Goal: Information Seeking & Learning: Find specific fact

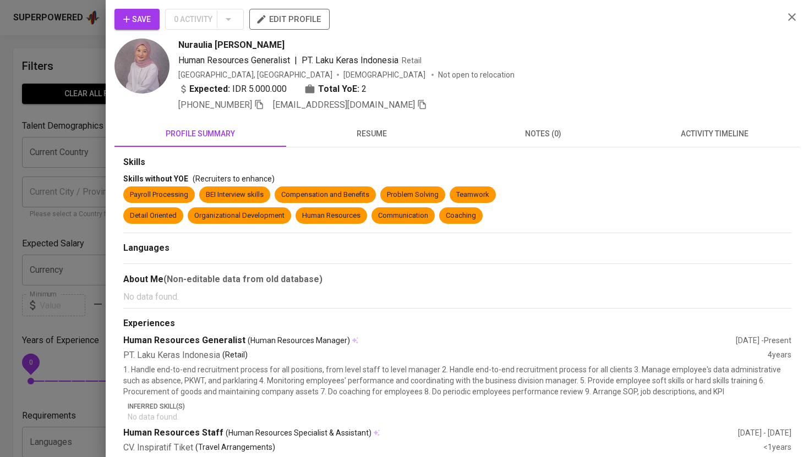
click at [92, 47] on div at bounding box center [404, 228] width 809 height 457
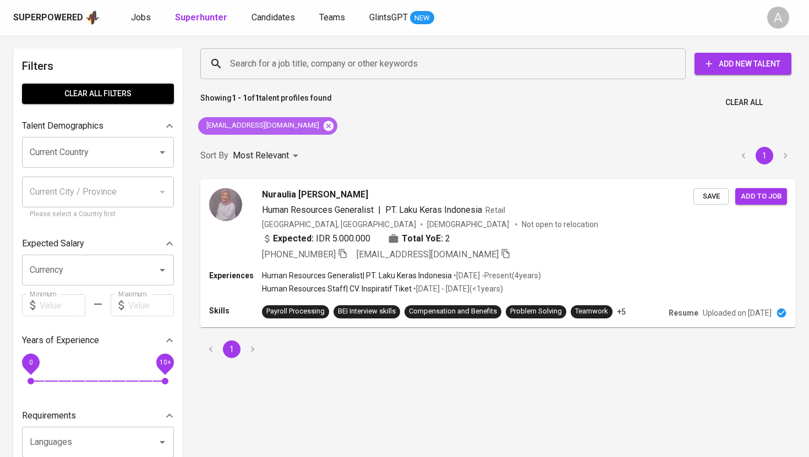
click at [323, 123] on icon at bounding box center [328, 125] width 10 height 10
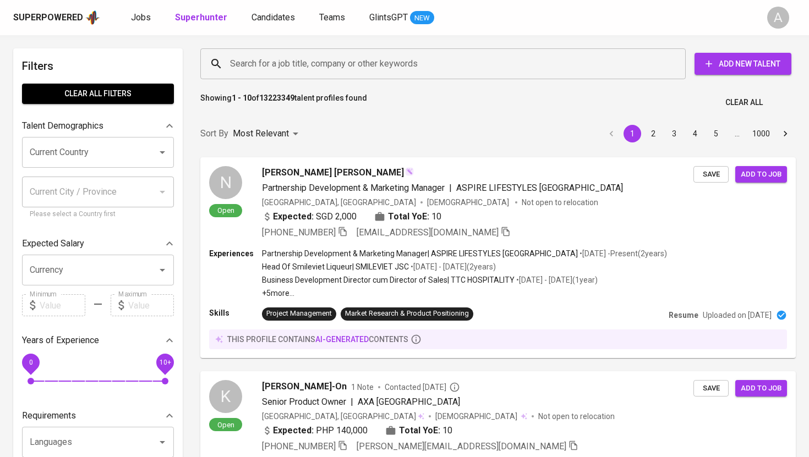
click at [319, 65] on input "Search for a job title, company or other keywords" at bounding box center [445, 63] width 437 height 21
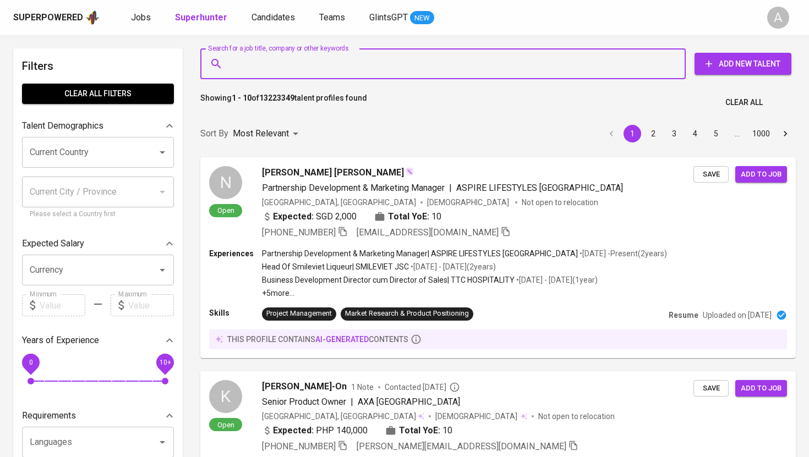
paste input "[EMAIL_ADDRESS][DOMAIN_NAME]"
type input "[EMAIL_ADDRESS][DOMAIN_NAME]"
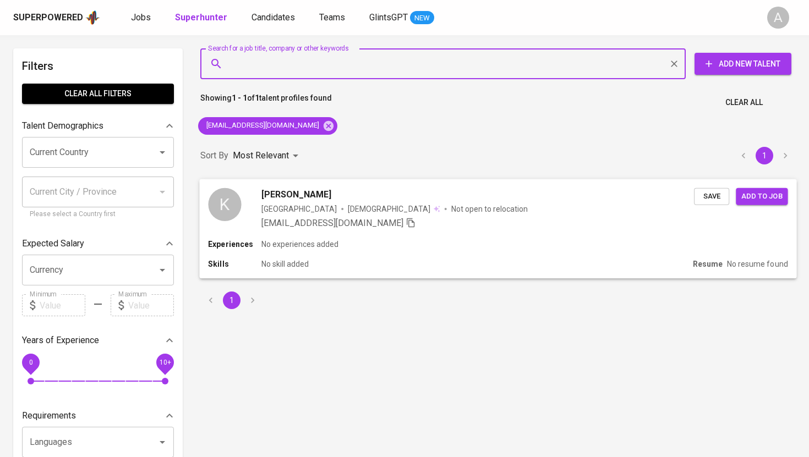
click at [296, 210] on div "Indonesia [DEMOGRAPHIC_DATA] Not open to relocation" at bounding box center [394, 208] width 266 height 11
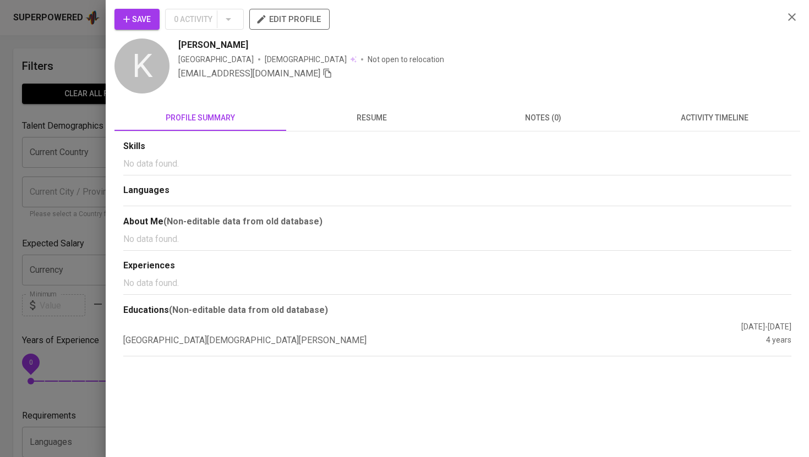
click at [369, 118] on span "resume" at bounding box center [372, 118] width 158 height 14
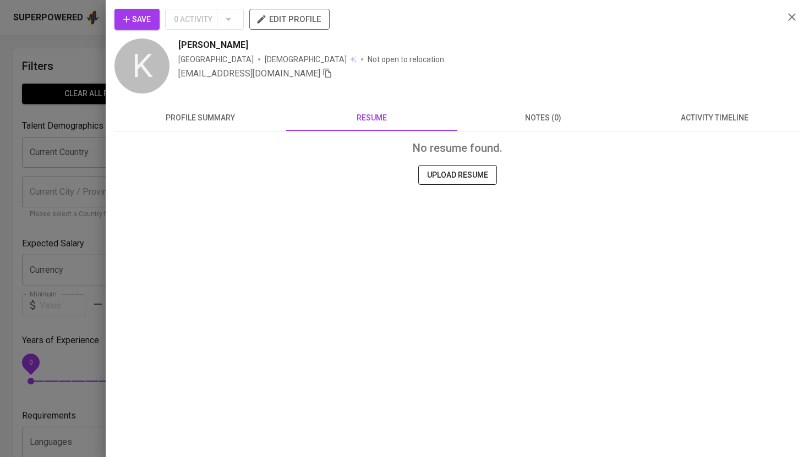
click at [87, 62] on div at bounding box center [404, 228] width 809 height 457
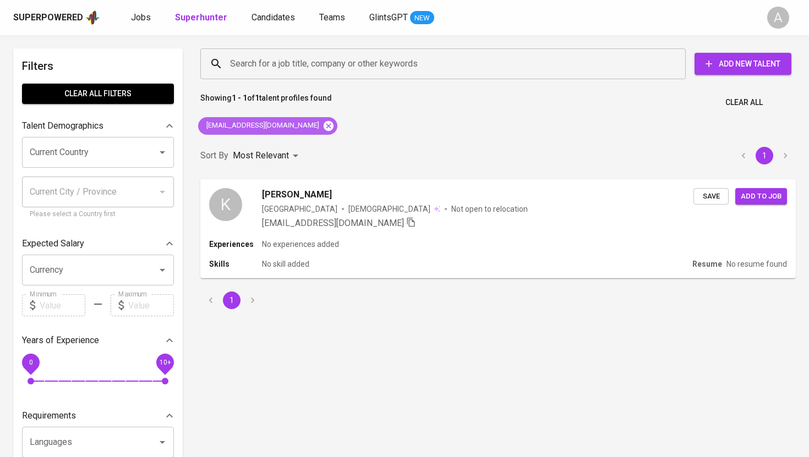
click at [323, 123] on icon at bounding box center [328, 125] width 10 height 10
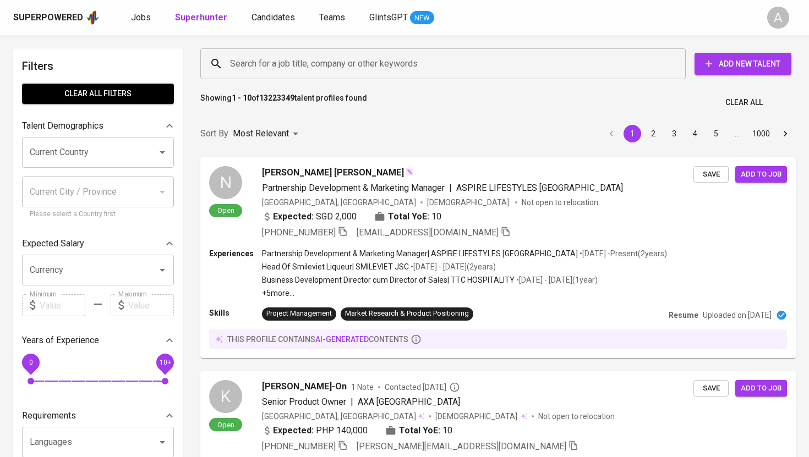
click at [309, 67] on input "Search for a job title, company or other keywords" at bounding box center [445, 63] width 437 height 21
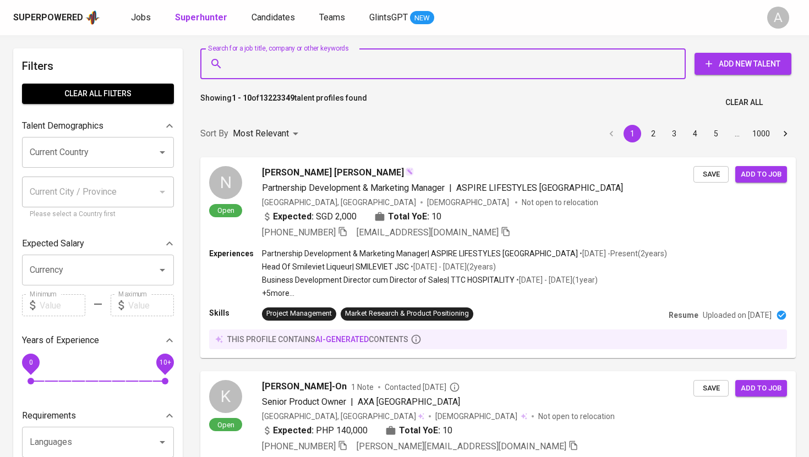
paste input "[EMAIL_ADDRESS][DOMAIN_NAME]"
type input "[EMAIL_ADDRESS][DOMAIN_NAME]"
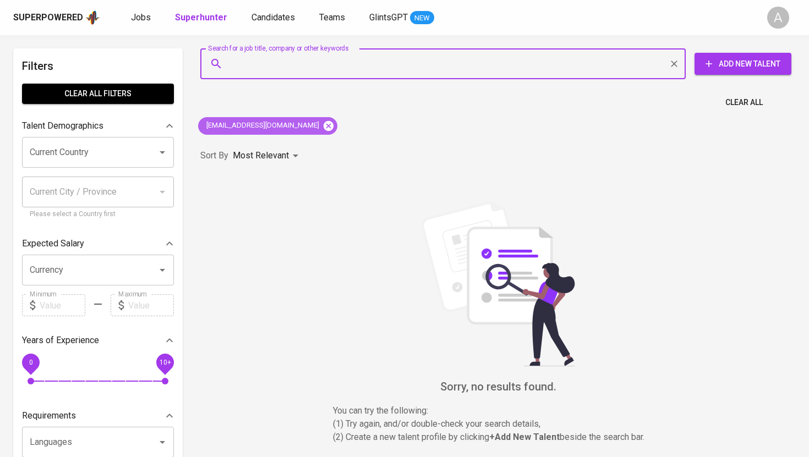
click at [322, 125] on icon at bounding box center [328, 126] width 12 height 12
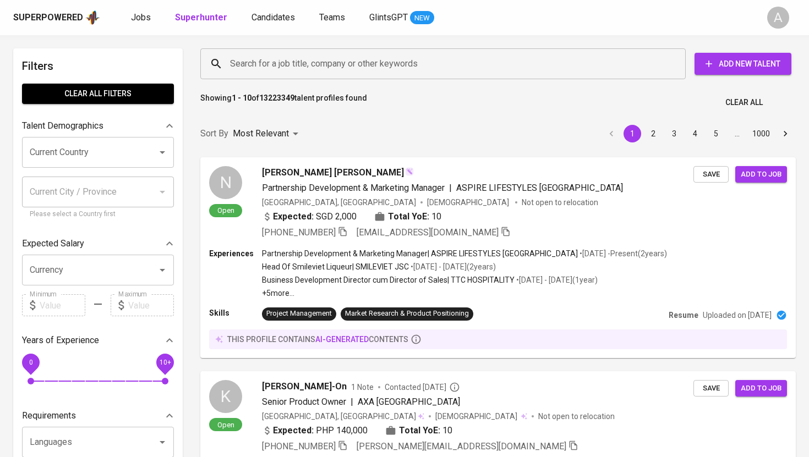
click at [293, 59] on input "Search for a job title, company or other keywords" at bounding box center [445, 63] width 437 height 21
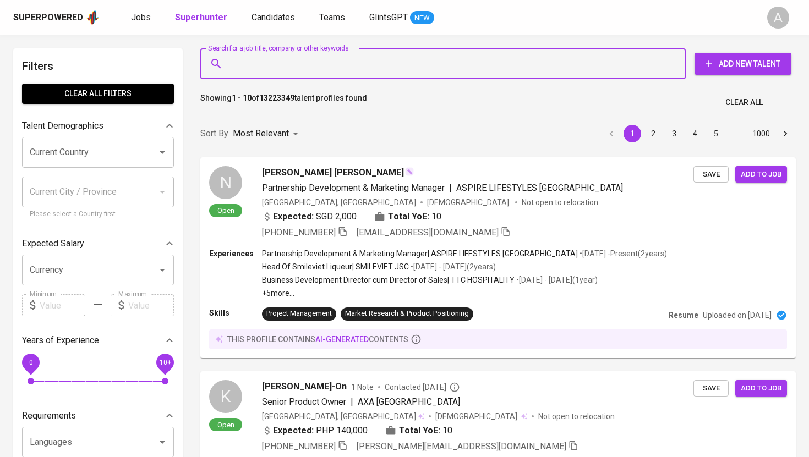
paste input "[EMAIL_ADDRESS][DOMAIN_NAME]"
type input "[EMAIL_ADDRESS][DOMAIN_NAME]"
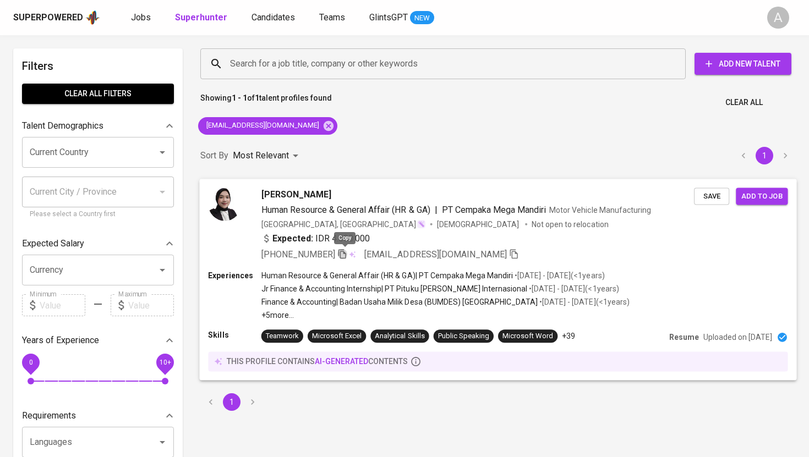
click at [347, 256] on icon "button" at bounding box center [342, 254] width 10 height 10
